Goal: Check status: Check status

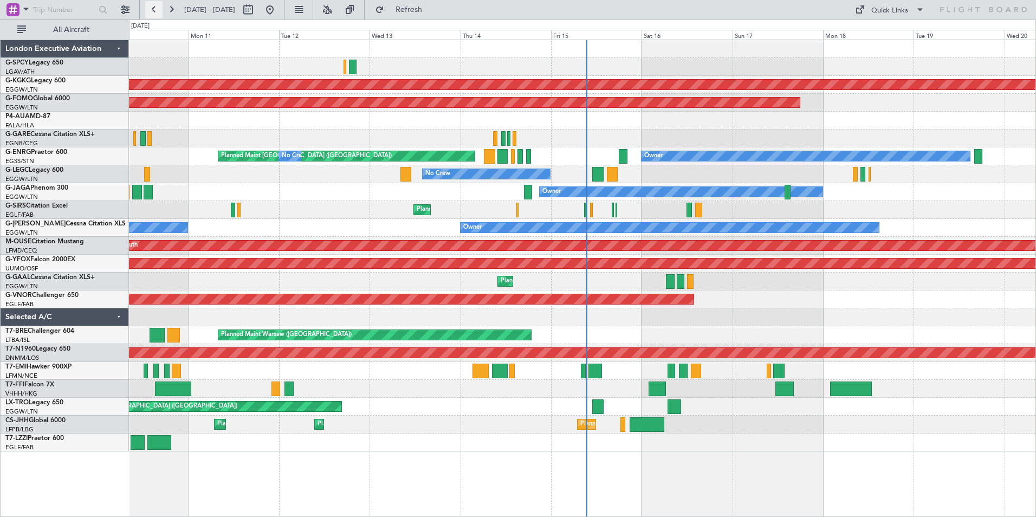
click at [154, 14] on button at bounding box center [153, 9] width 17 height 17
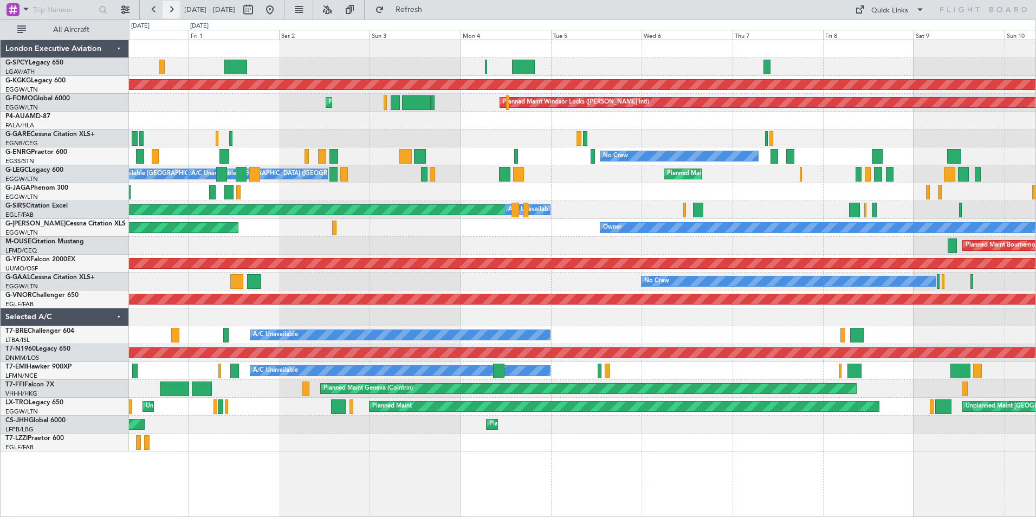
click at [176, 10] on button at bounding box center [171, 9] width 17 height 17
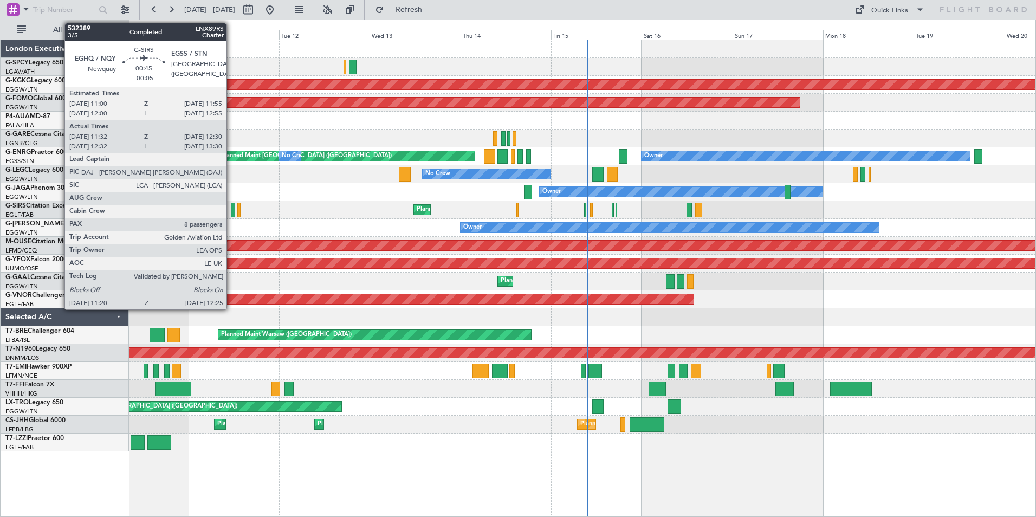
click at [231, 207] on div at bounding box center [233, 210] width 4 height 15
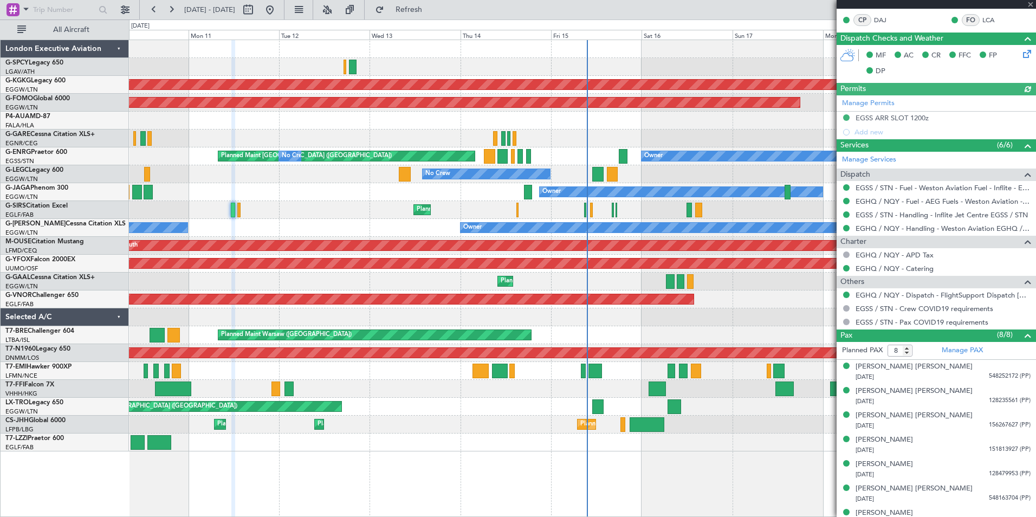
scroll to position [256, 0]
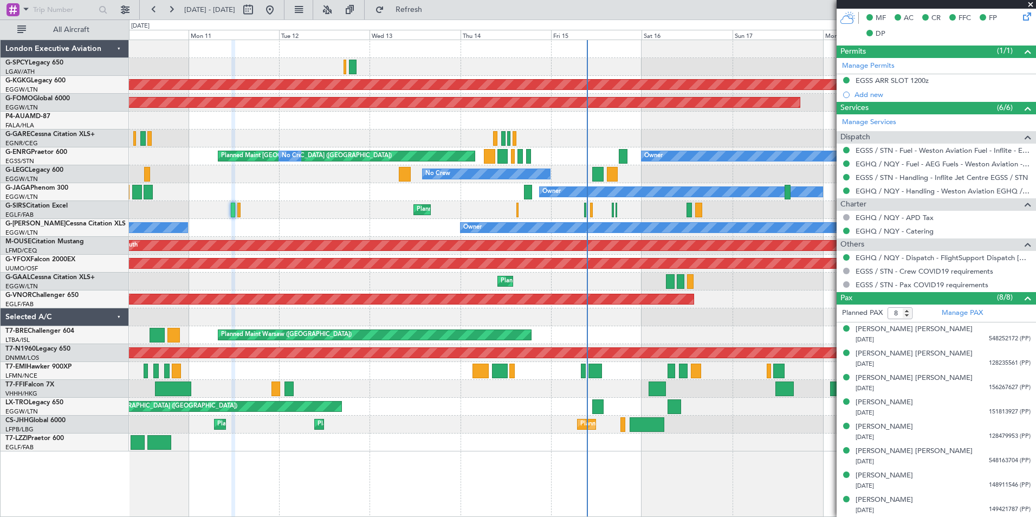
click at [1033, 6] on span at bounding box center [1030, 5] width 11 height 10
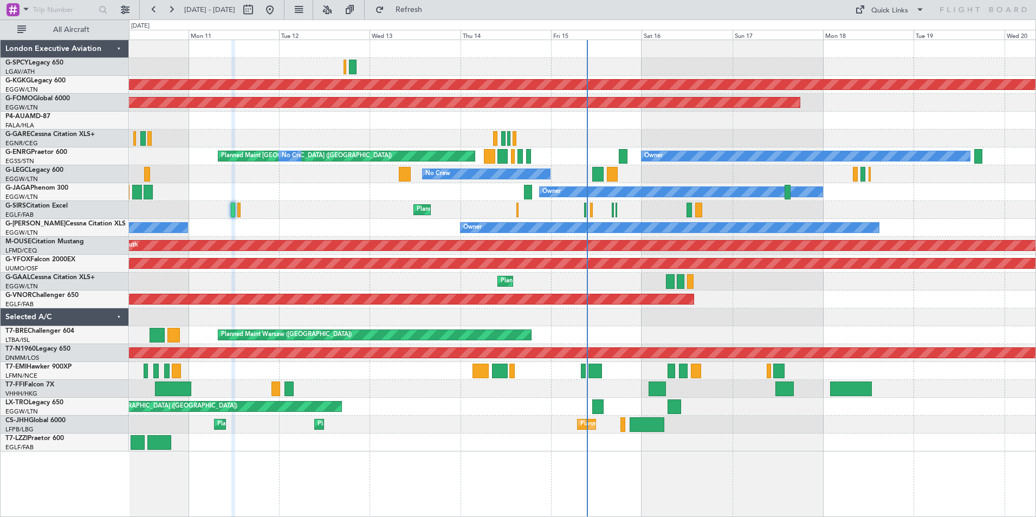
type input "0"
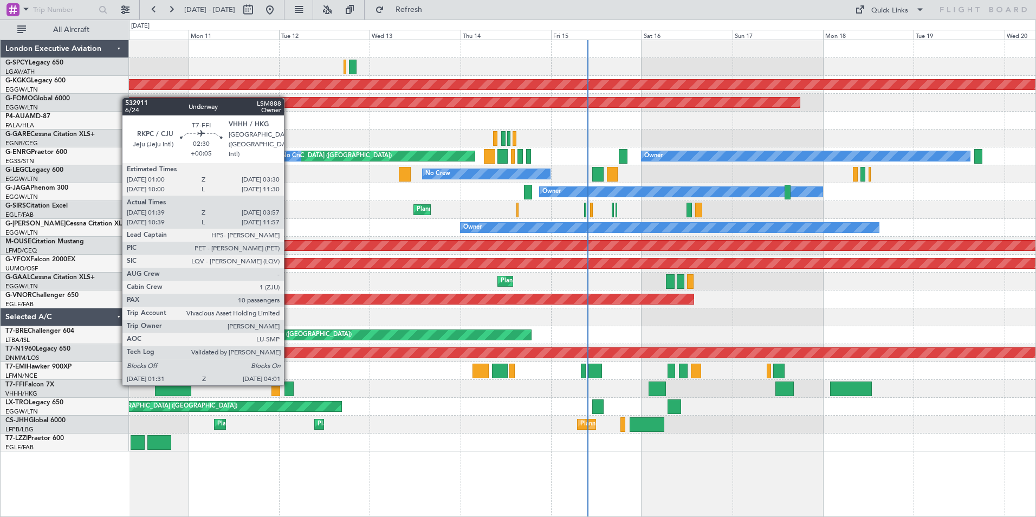
click at [289, 384] on div at bounding box center [289, 388] width 10 height 15
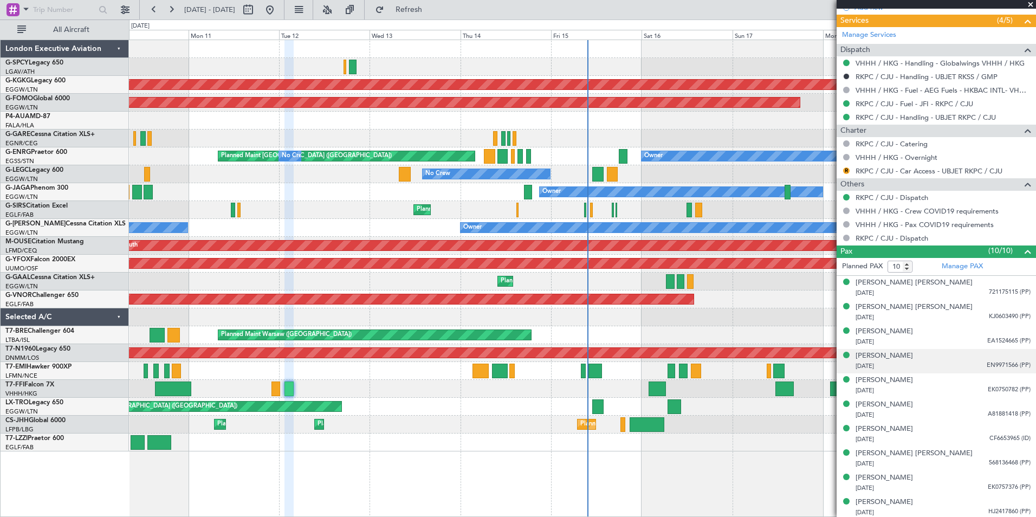
scroll to position [490, 0]
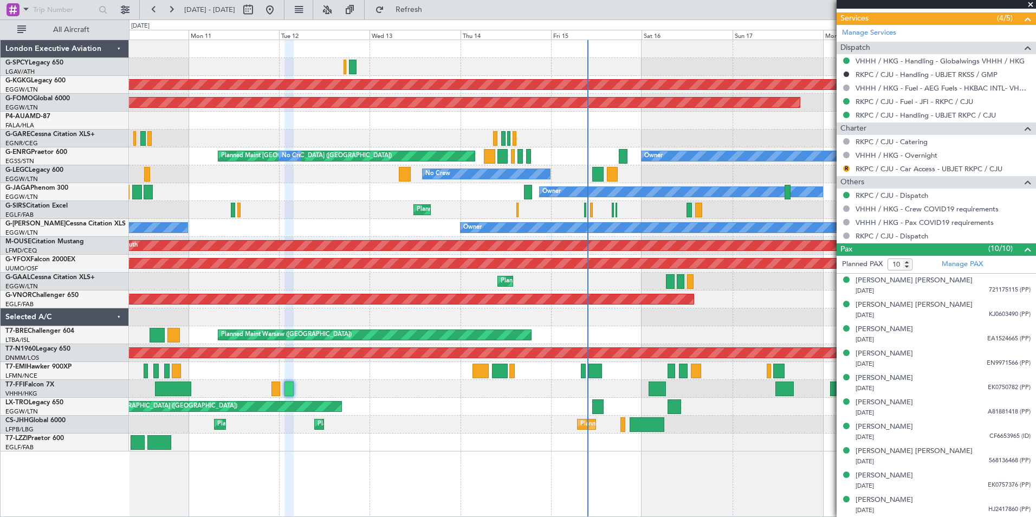
click at [1029, 6] on span at bounding box center [1030, 5] width 11 height 10
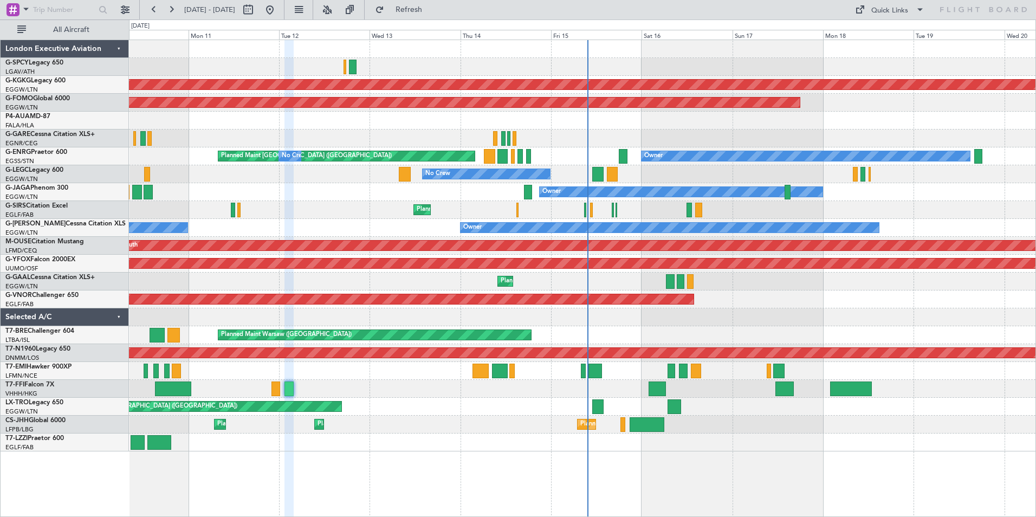
type input "0"
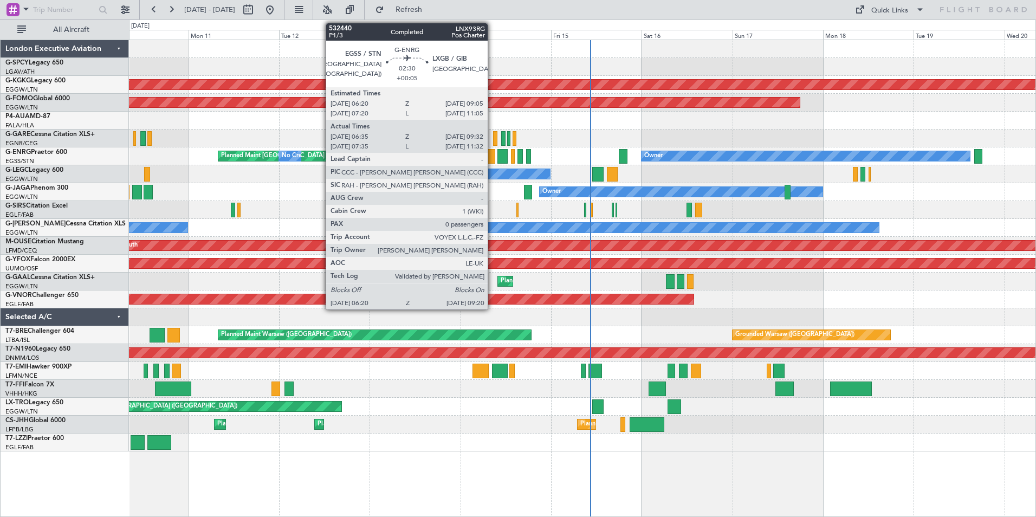
click at [492, 151] on div at bounding box center [489, 156] width 11 height 15
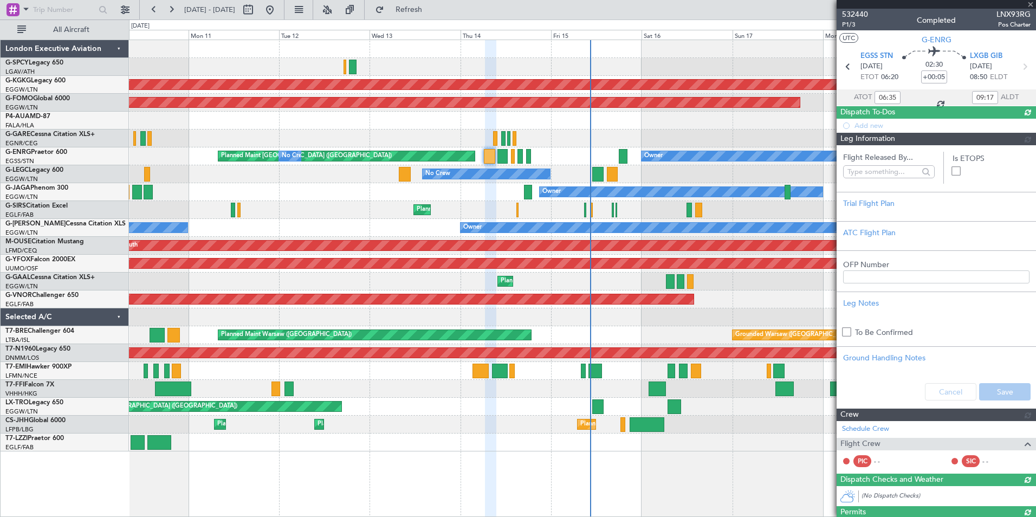
click at [1030, 2] on div at bounding box center [935, 4] width 199 height 9
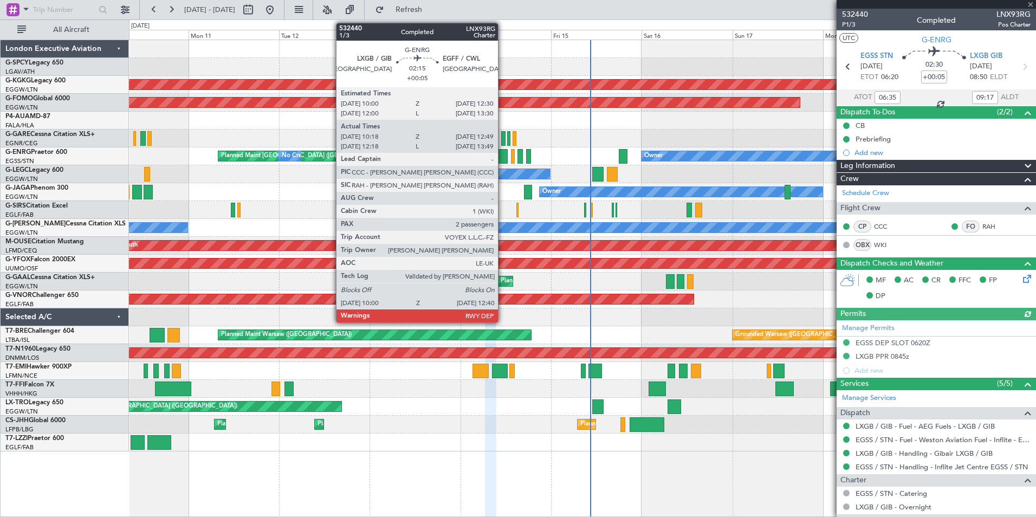
click at [503, 159] on div at bounding box center [502, 156] width 10 height 15
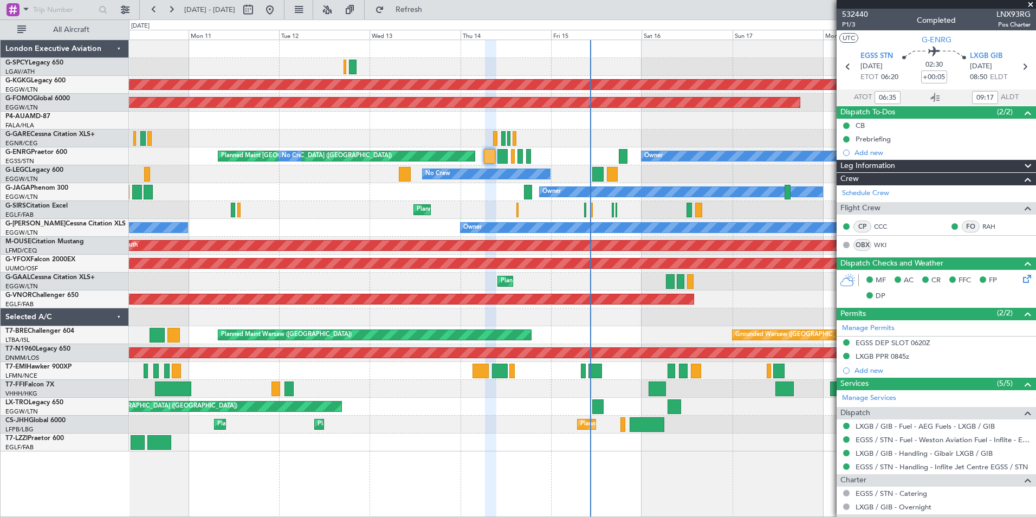
click at [1029, 5] on span at bounding box center [1030, 5] width 11 height 10
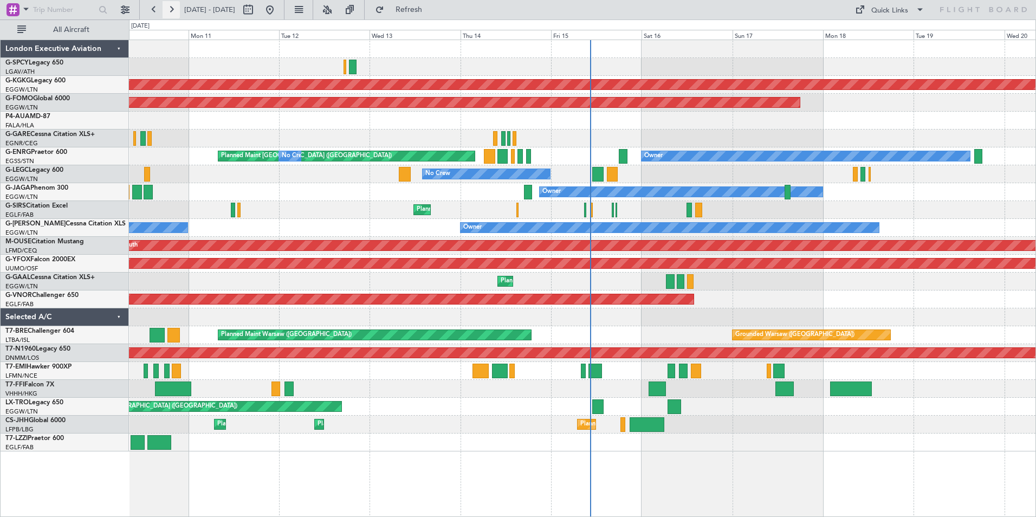
click at [173, 11] on button at bounding box center [171, 9] width 17 height 17
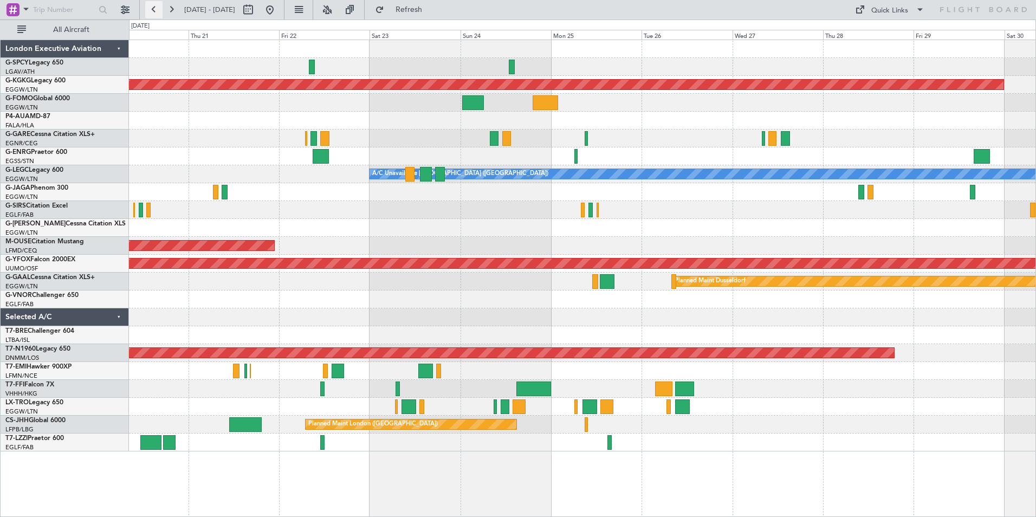
click at [154, 10] on button at bounding box center [153, 9] width 17 height 17
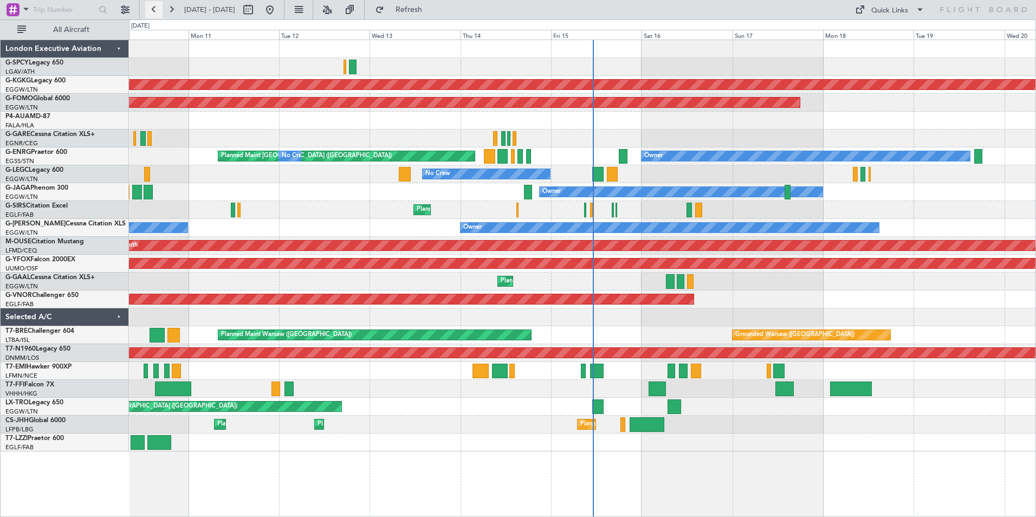
click at [151, 11] on button at bounding box center [153, 9] width 17 height 17
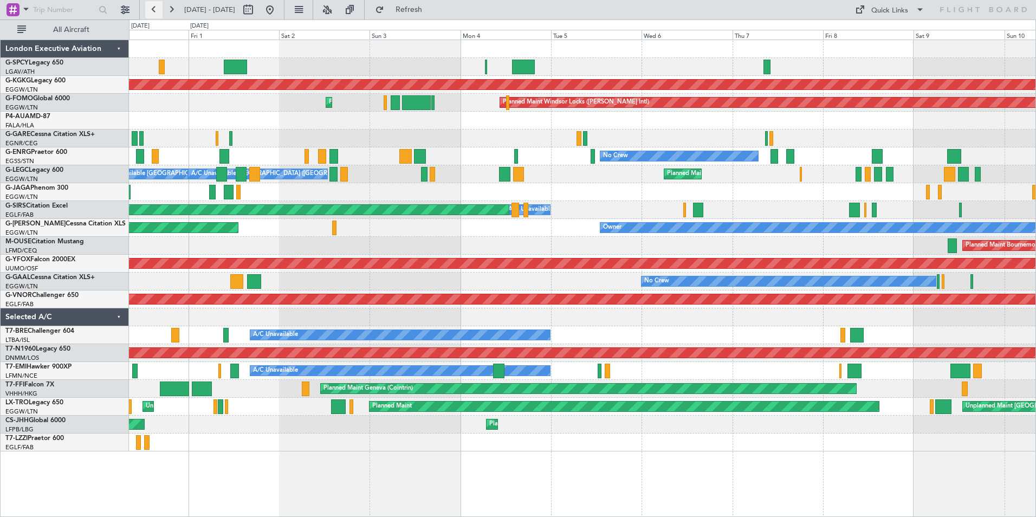
click at [151, 11] on button at bounding box center [153, 9] width 17 height 17
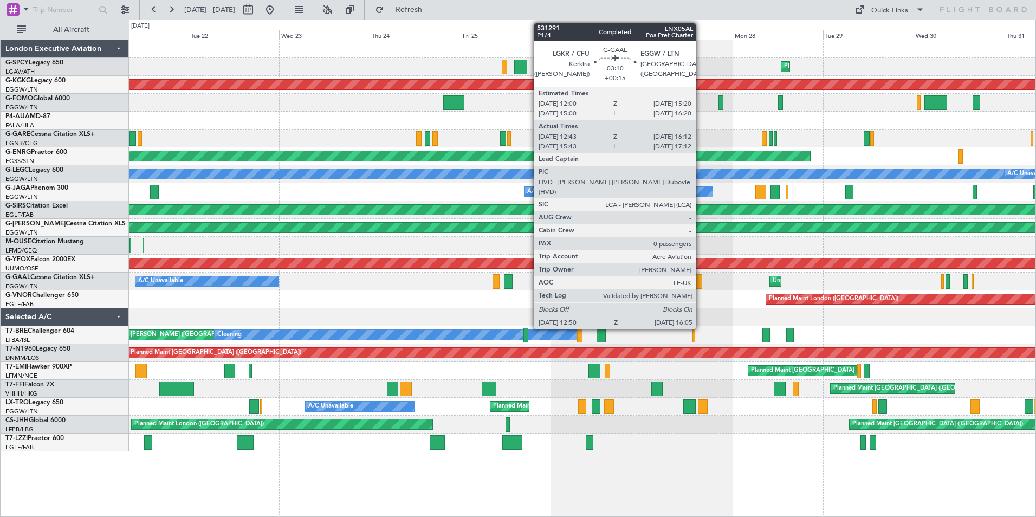
click at [701, 282] on div at bounding box center [696, 281] width 12 height 15
